Goal: Information Seeking & Learning: Learn about a topic

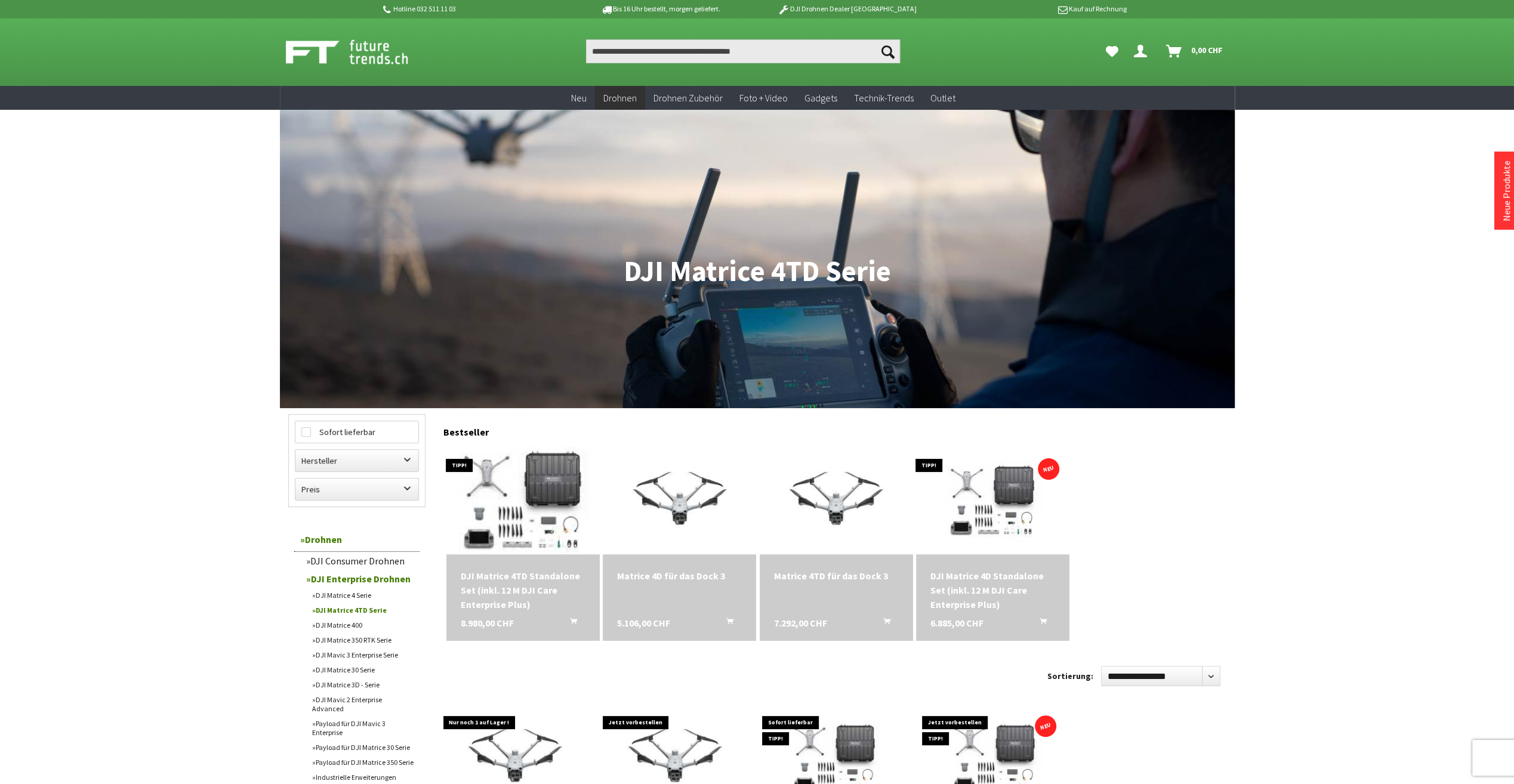
scroll to position [60, 0]
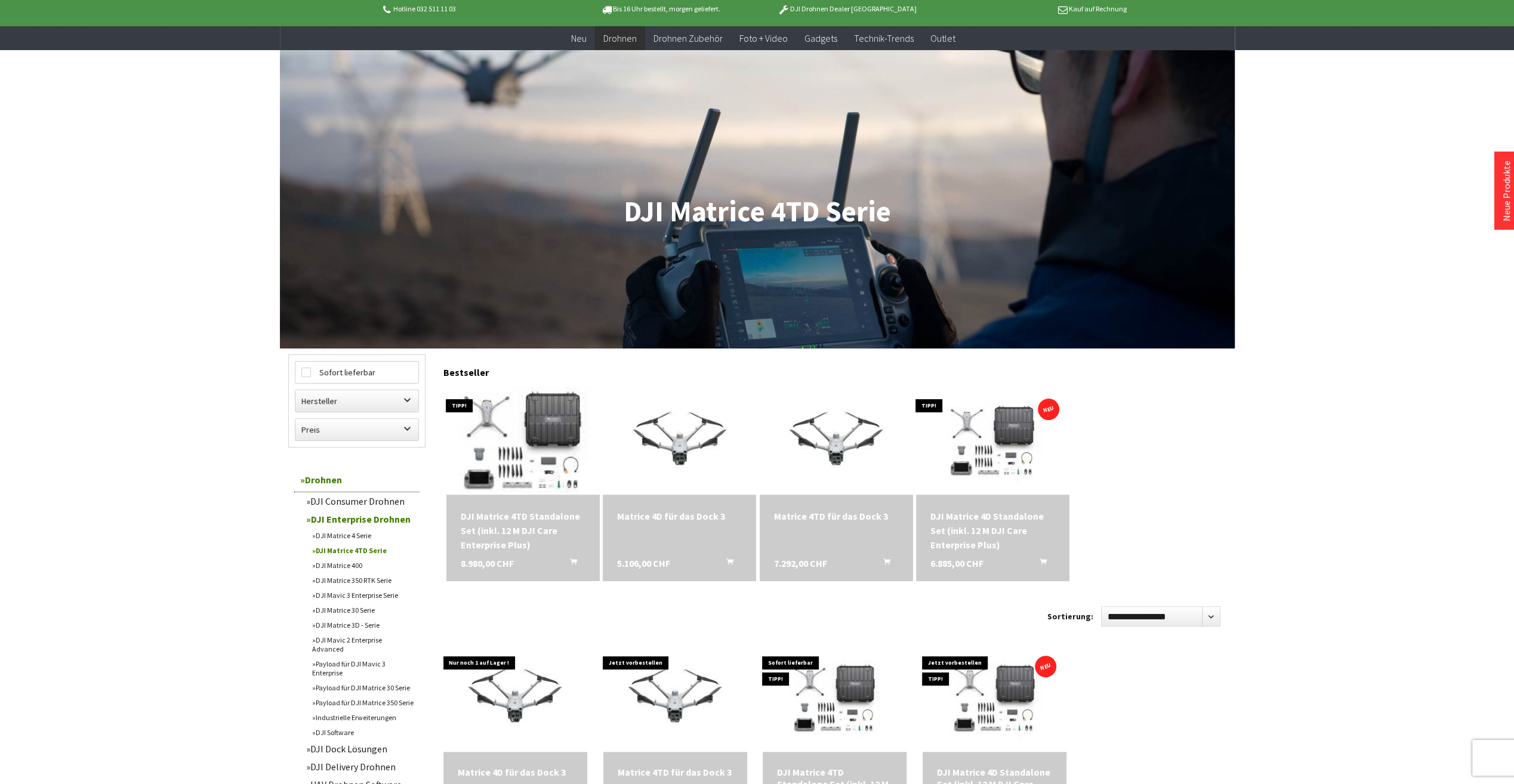
click at [528, 463] on img at bounding box center [523, 441] width 209 height 151
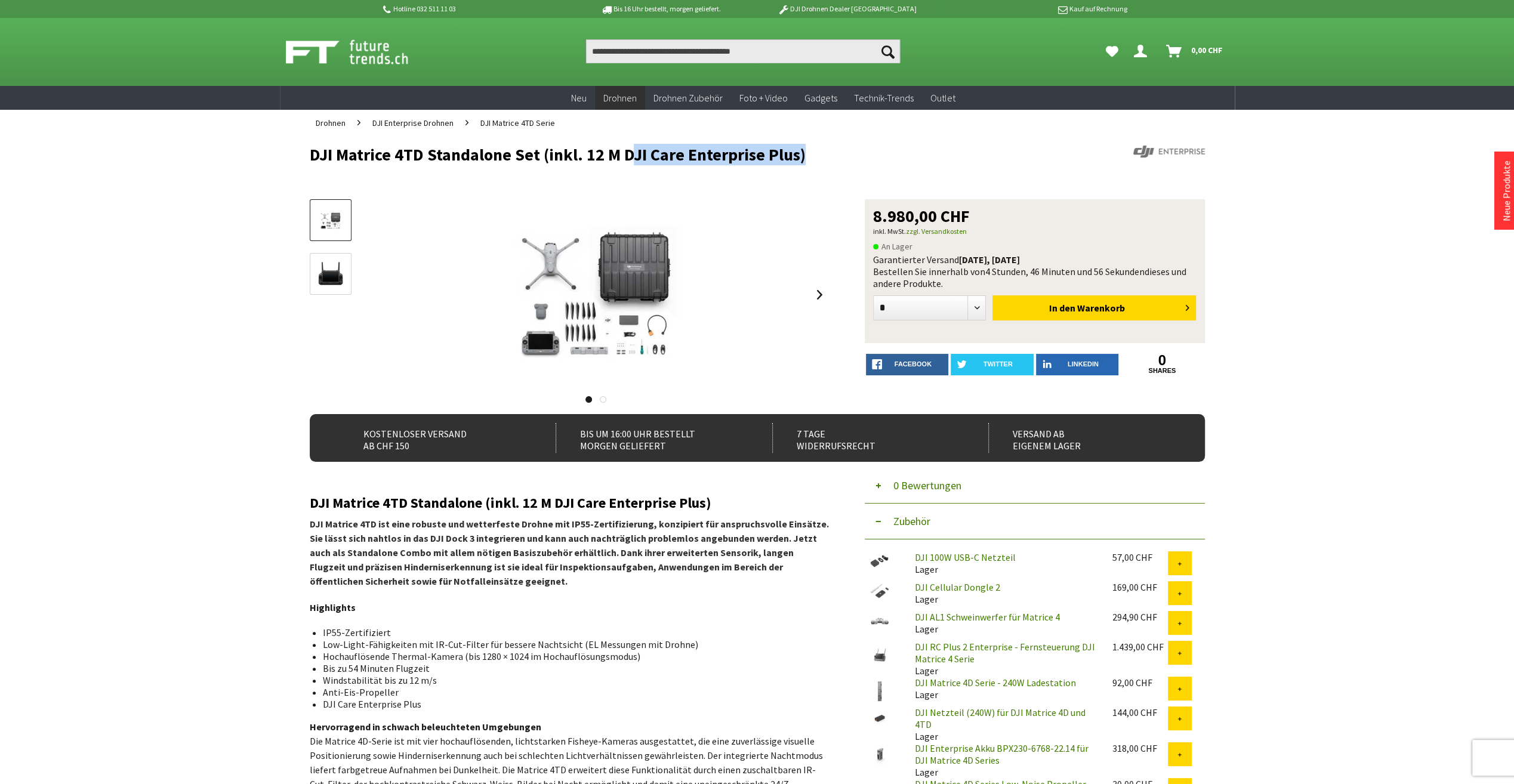
drag, startPoint x: 623, startPoint y: 154, endPoint x: 794, endPoint y: 157, distance: 171.0
click at [794, 157] on h1 "DJI Matrice 4TD Standalone Set (inkl. 12 M DJI Care Enterprise Plus)" at bounding box center [668, 155] width 716 height 18
copy h1 "DJI Care Enterprise Plus"
click at [595, 159] on h1 "DJI Matrice 4TD Standalone Set (inkl. 12 M DJI Care Enterprise Plus)" at bounding box center [668, 155] width 716 height 18
drag, startPoint x: 585, startPoint y: 157, endPoint x: 797, endPoint y: 161, distance: 212.0
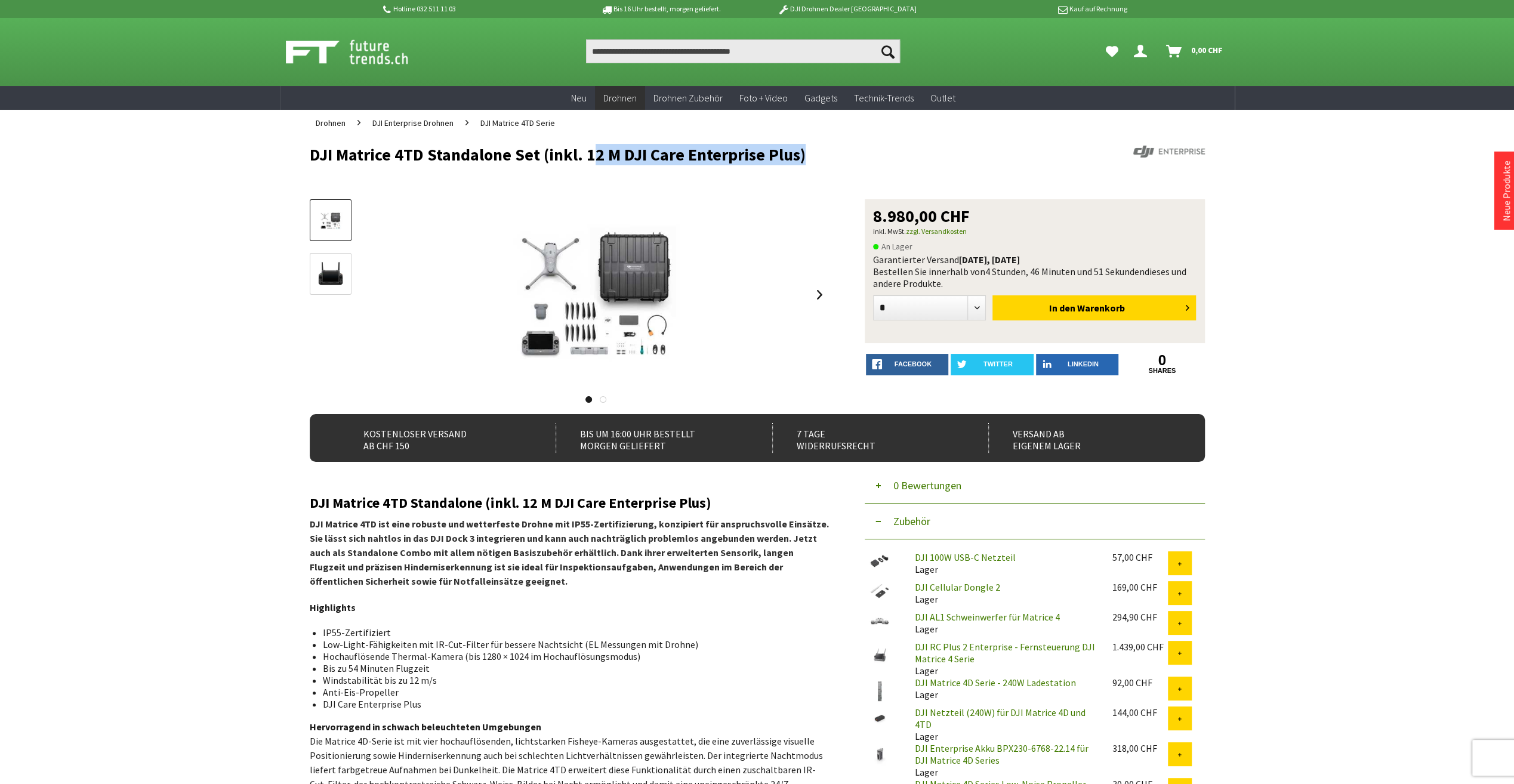
click at [797, 161] on h1 "DJI Matrice 4TD Standalone Set (inkl. 12 M DJI Care Enterprise Plus)" at bounding box center [668, 155] width 716 height 18
copy h1 "12 M DJI Care Enterprise Plus"
